Goal: Task Accomplishment & Management: Manage account settings

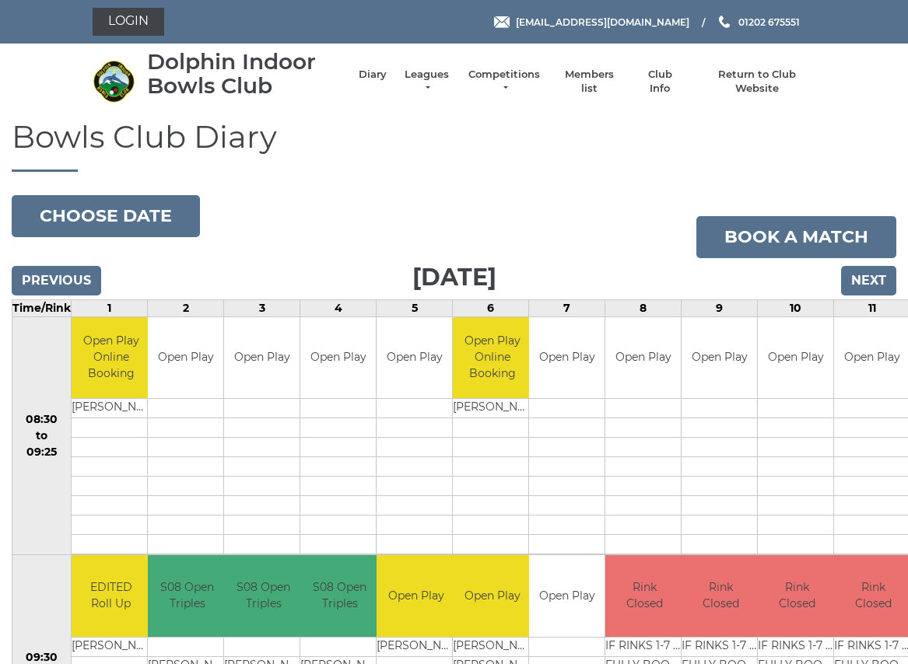
click at [137, 22] on link "Login" at bounding box center [129, 22] width 72 height 28
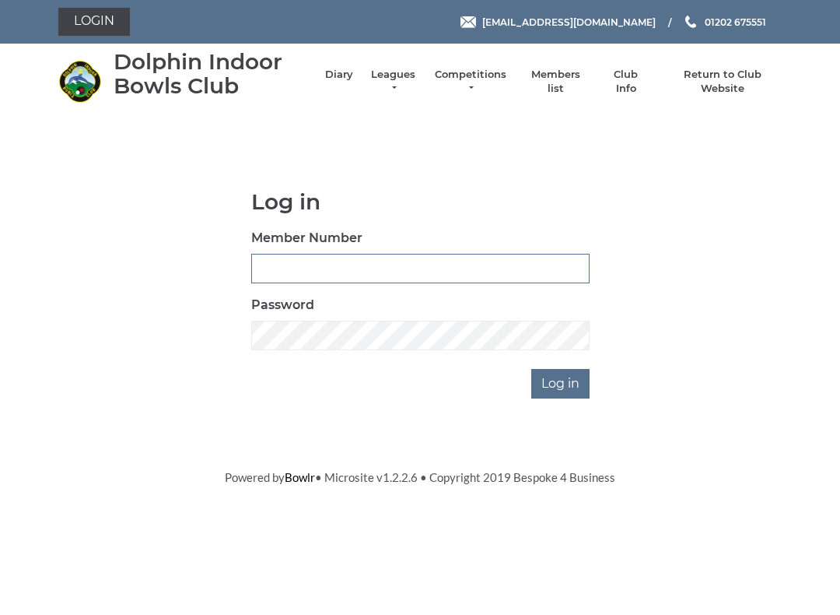
type input "3749"
click at [562, 382] on input "Log in" at bounding box center [560, 384] width 58 height 30
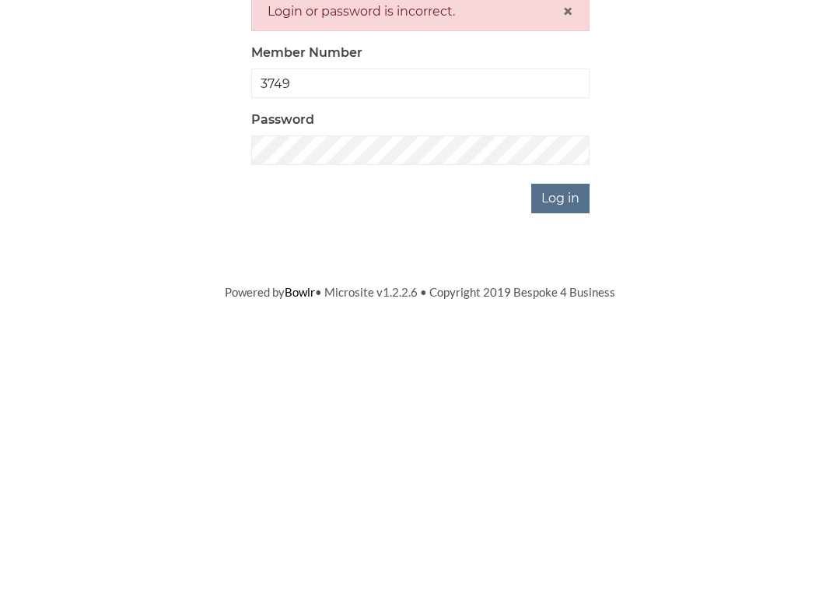
click at [549, 420] on input "Log in" at bounding box center [560, 435] width 58 height 30
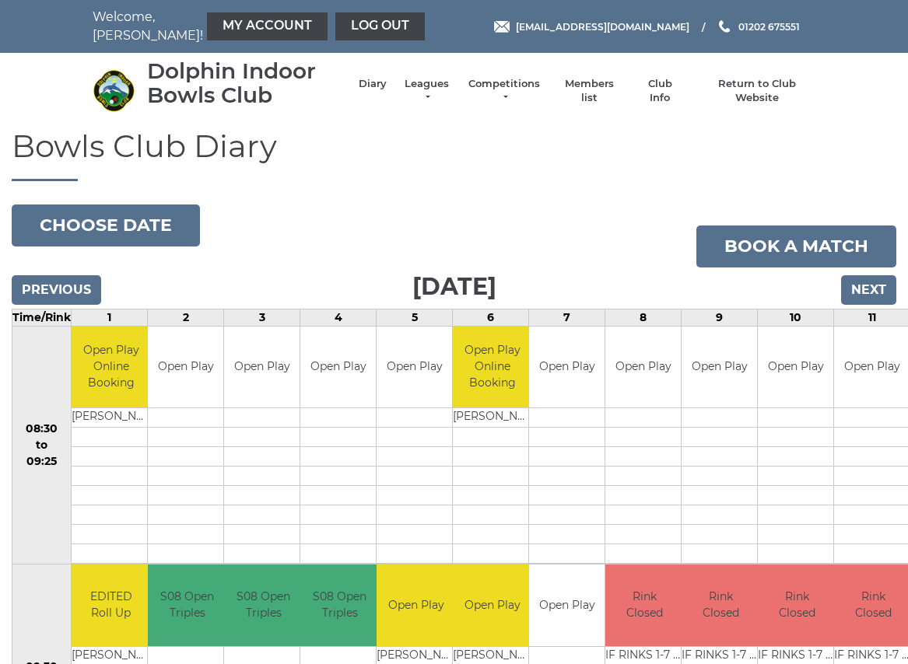
click at [218, 33] on link "My Account" at bounding box center [267, 26] width 121 height 28
